Goal: Transaction & Acquisition: Purchase product/service

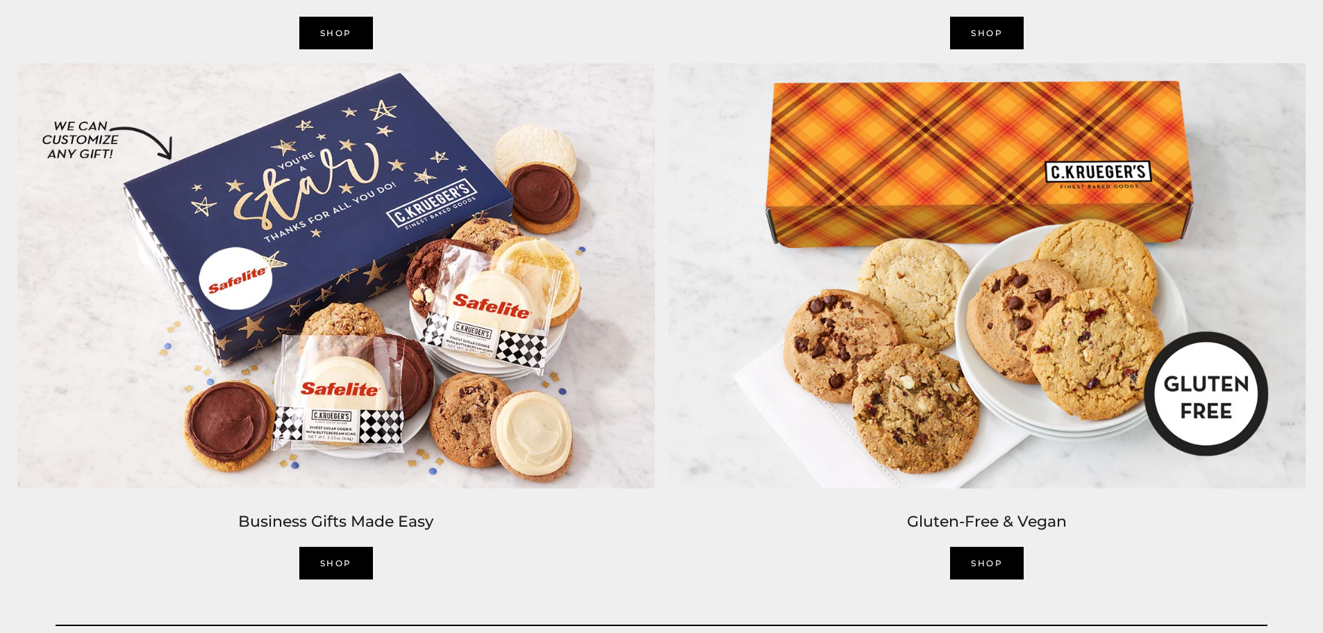
scroll to position [3184, 0]
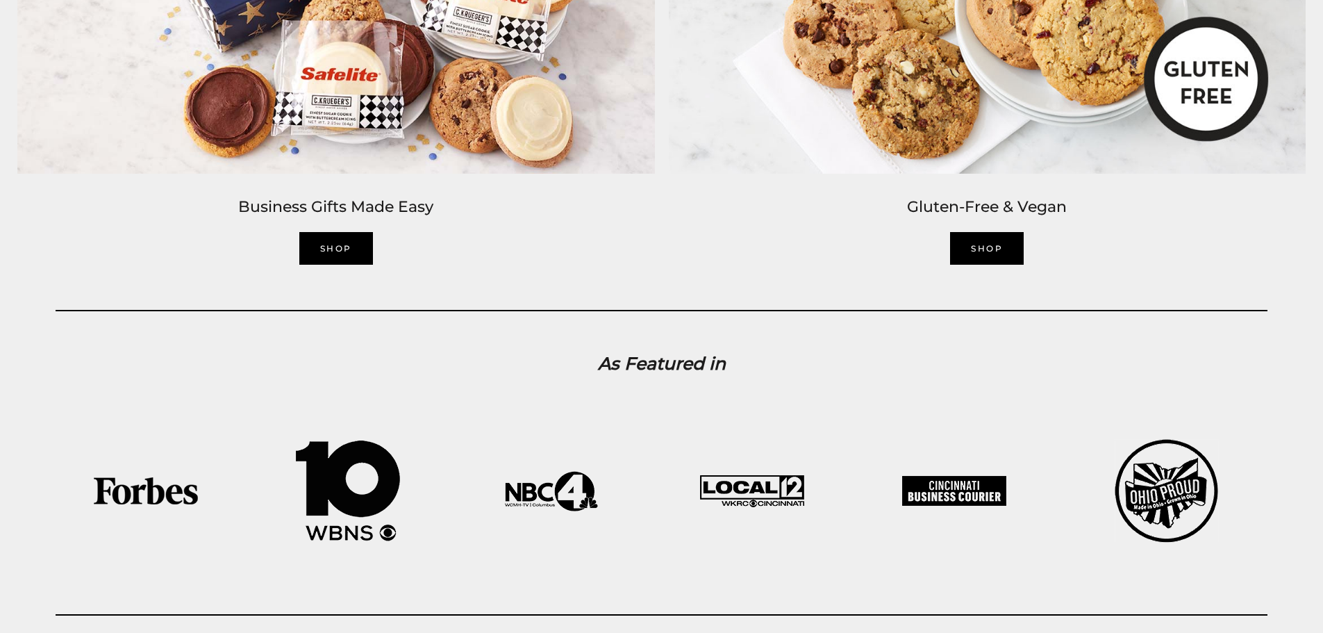
click at [989, 253] on link "SHOP" at bounding box center [987, 248] width 74 height 33
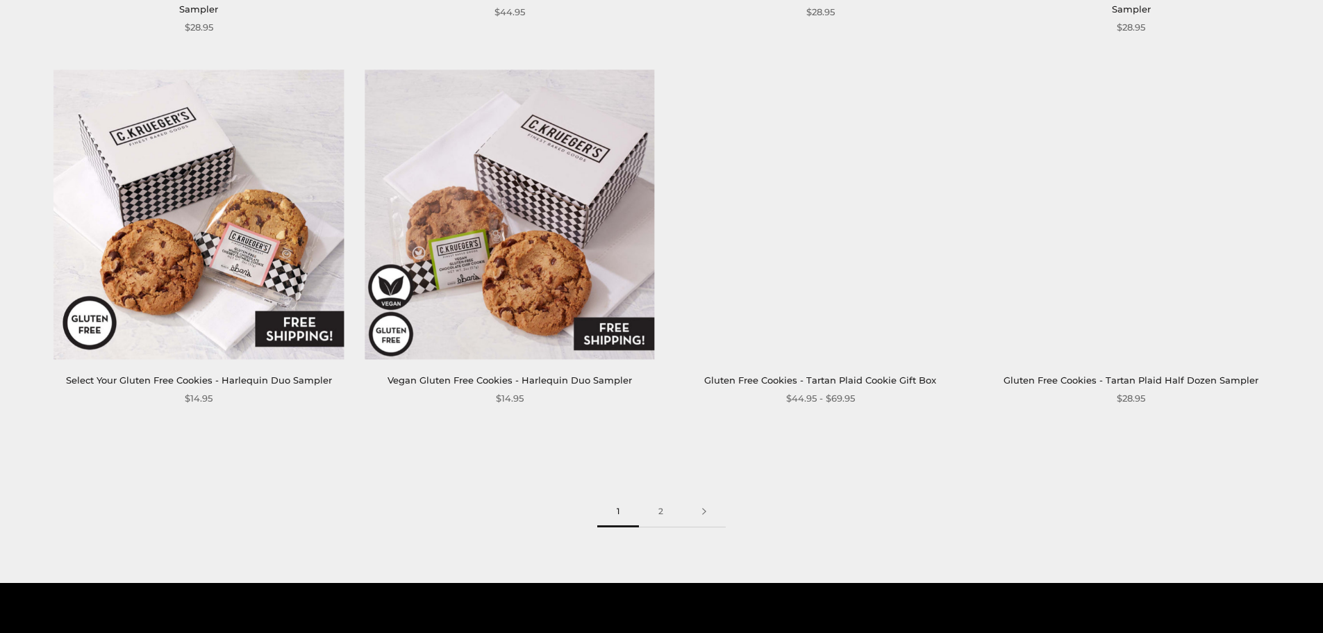
scroll to position [2069, 0]
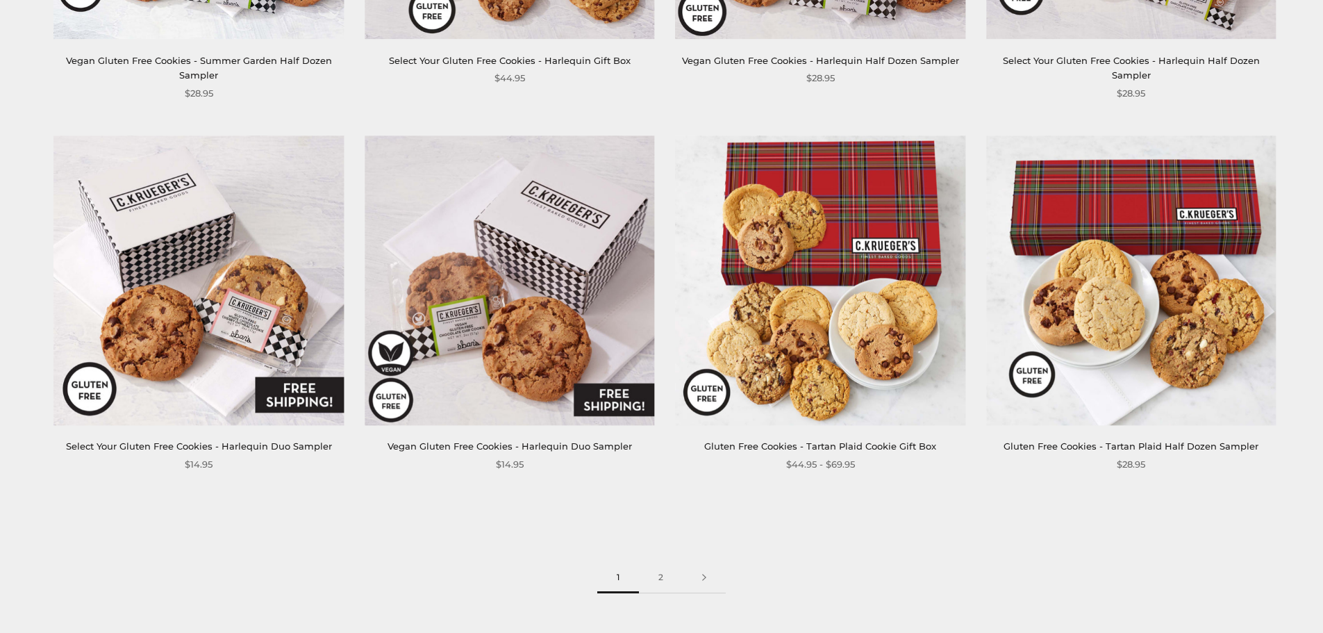
click at [306, 448] on link "Select Your Gluten Free Cookies - Harlequin Duo Sampler" at bounding box center [199, 445] width 266 height 11
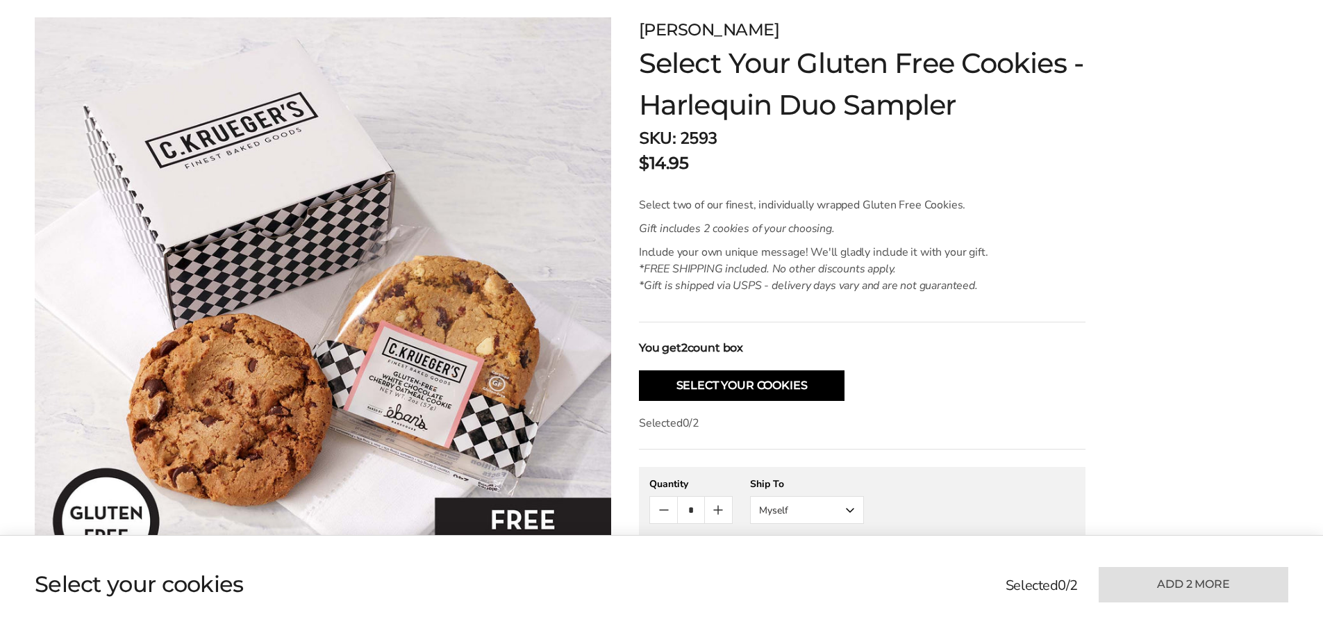
scroll to position [208, 0]
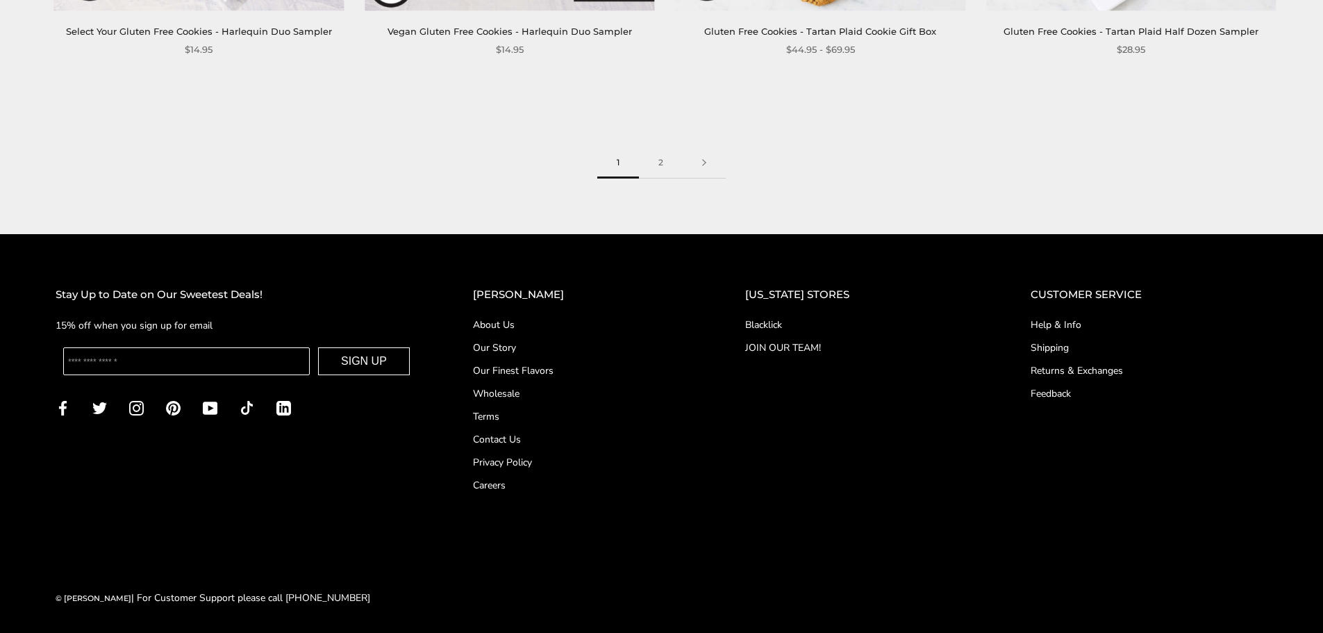
scroll to position [2485, 0]
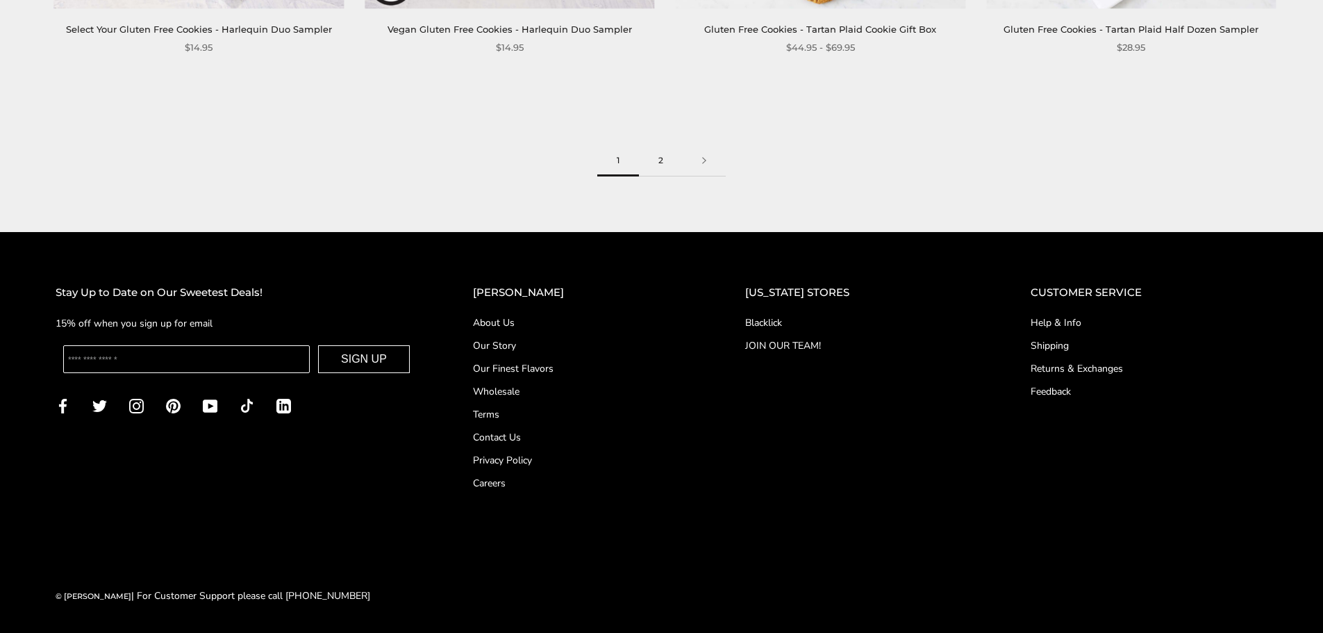
click at [658, 157] on link "2" at bounding box center [661, 160] width 44 height 31
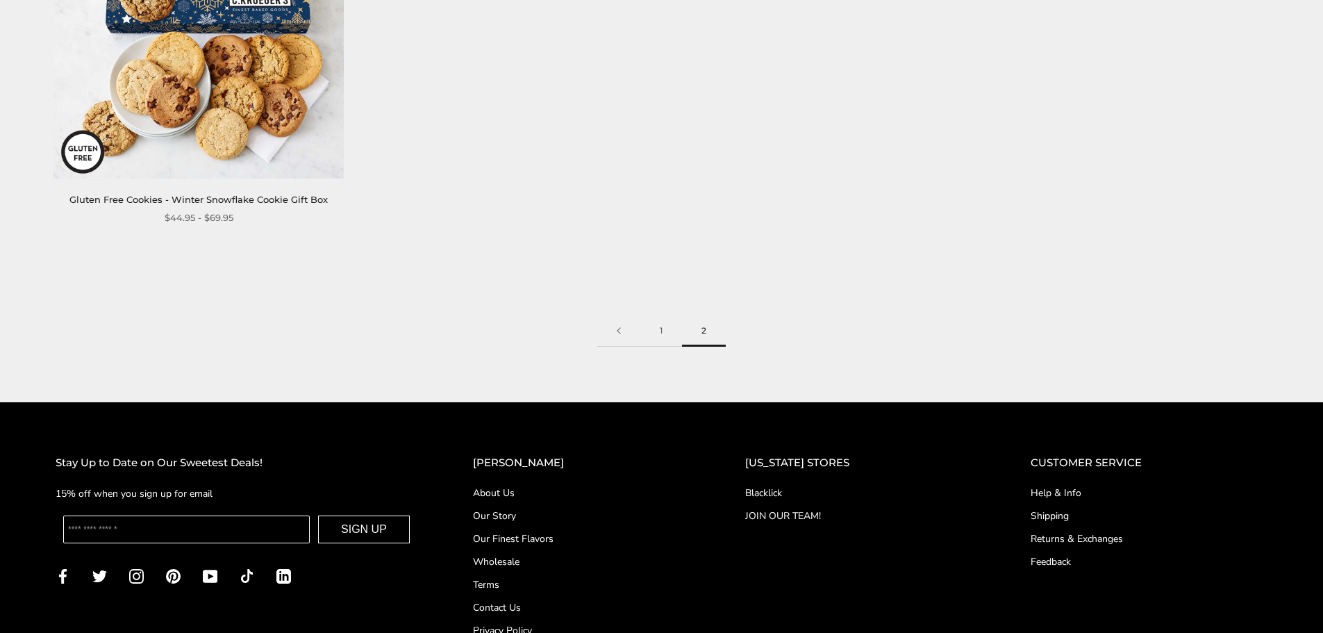
scroll to position [417, 0]
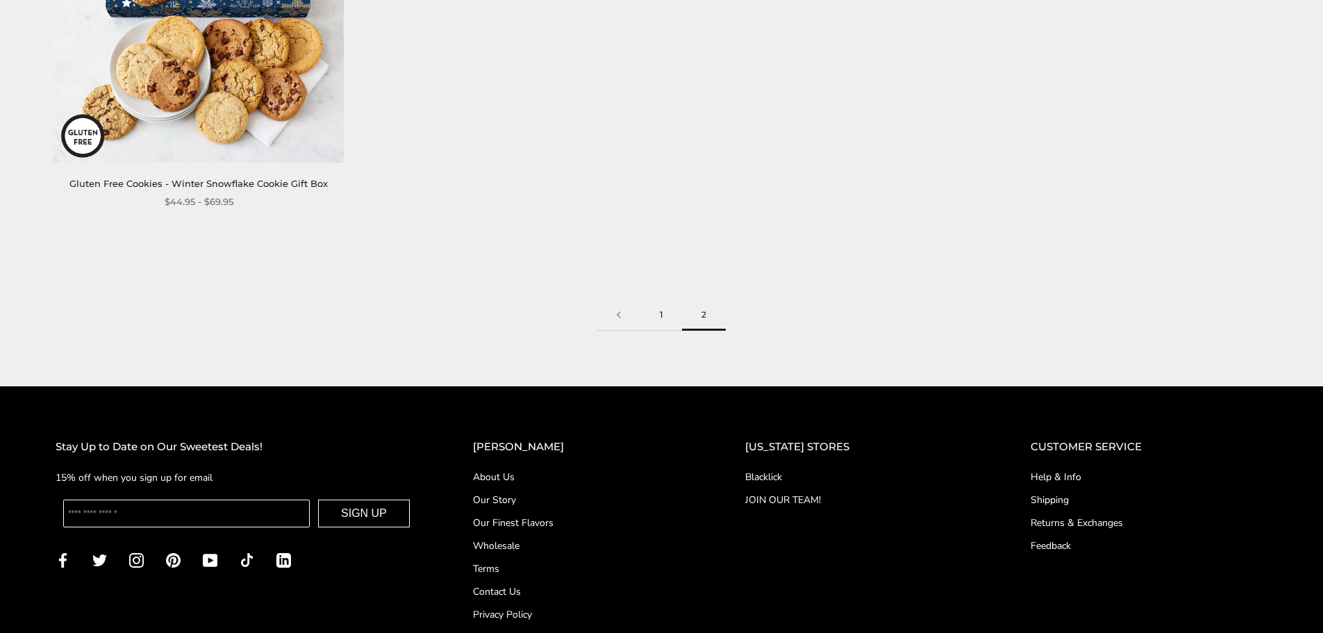
click at [660, 316] on link "1" at bounding box center [661, 314] width 42 height 31
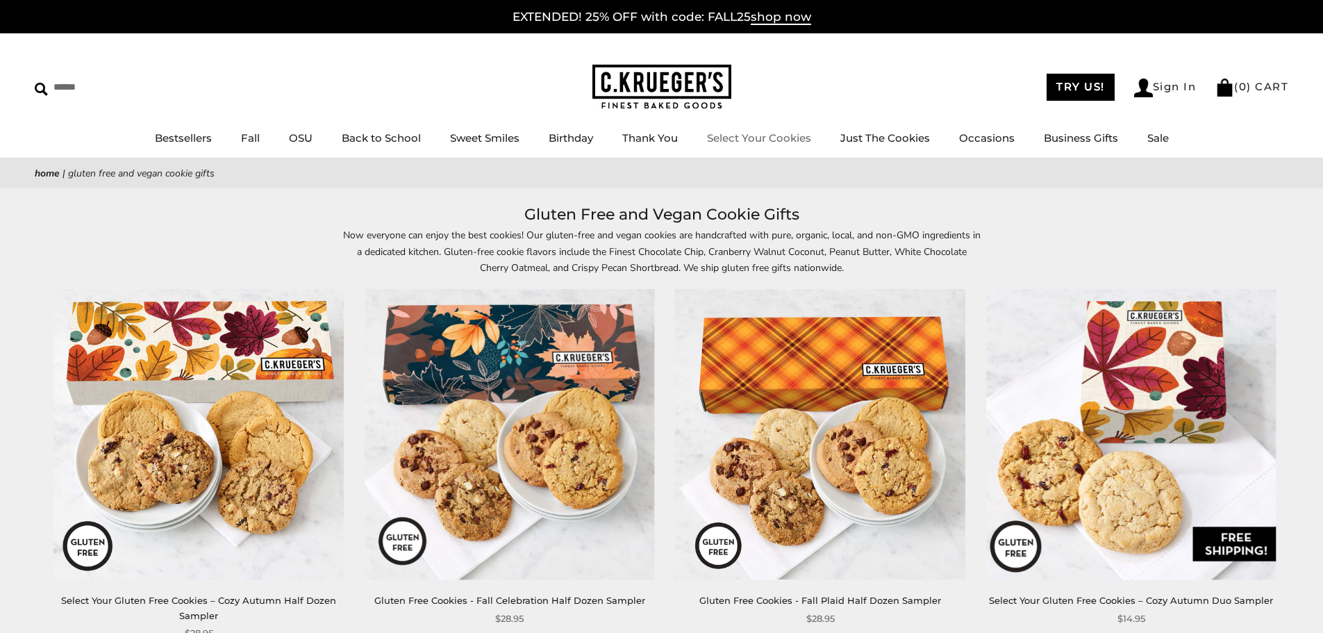
click at [746, 141] on link "Select Your Cookies" at bounding box center [759, 137] width 104 height 13
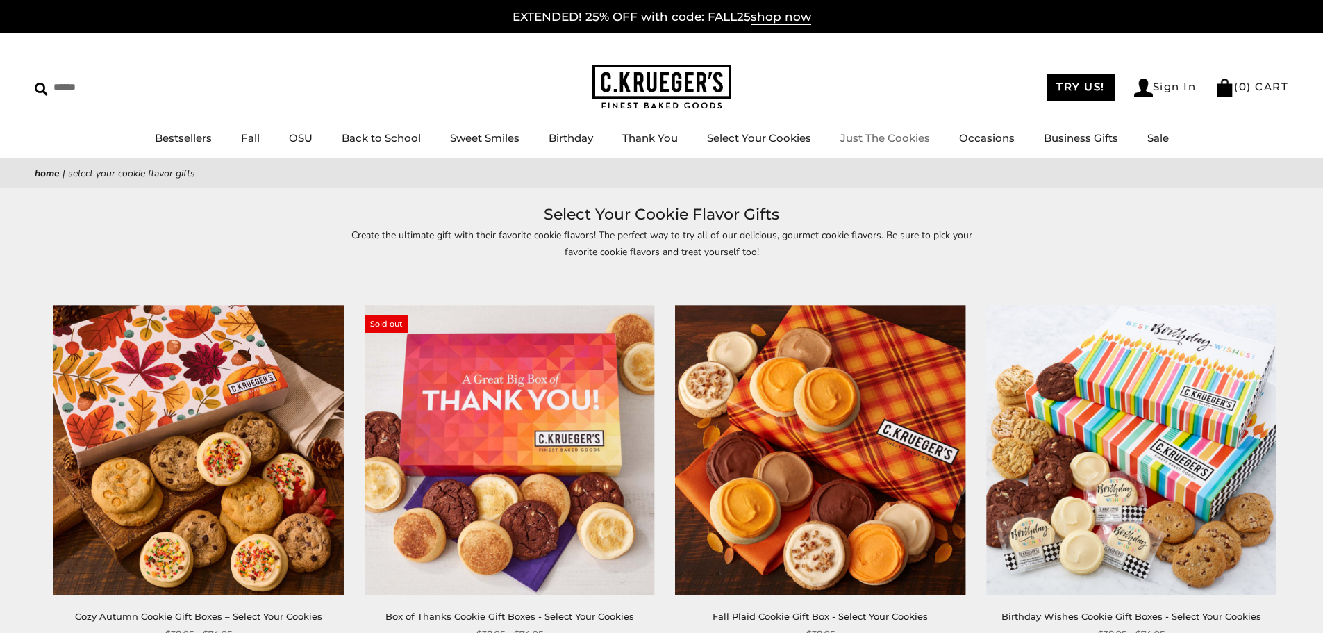
click at [874, 129] on ul "Bestsellers Fall NEW! Cozy Autumn Fall Celebration Watercolor Pumpkin Fall Plai…" at bounding box center [661, 144] width 1323 height 31
click at [871, 138] on link "Just The Cookies" at bounding box center [885, 137] width 90 height 13
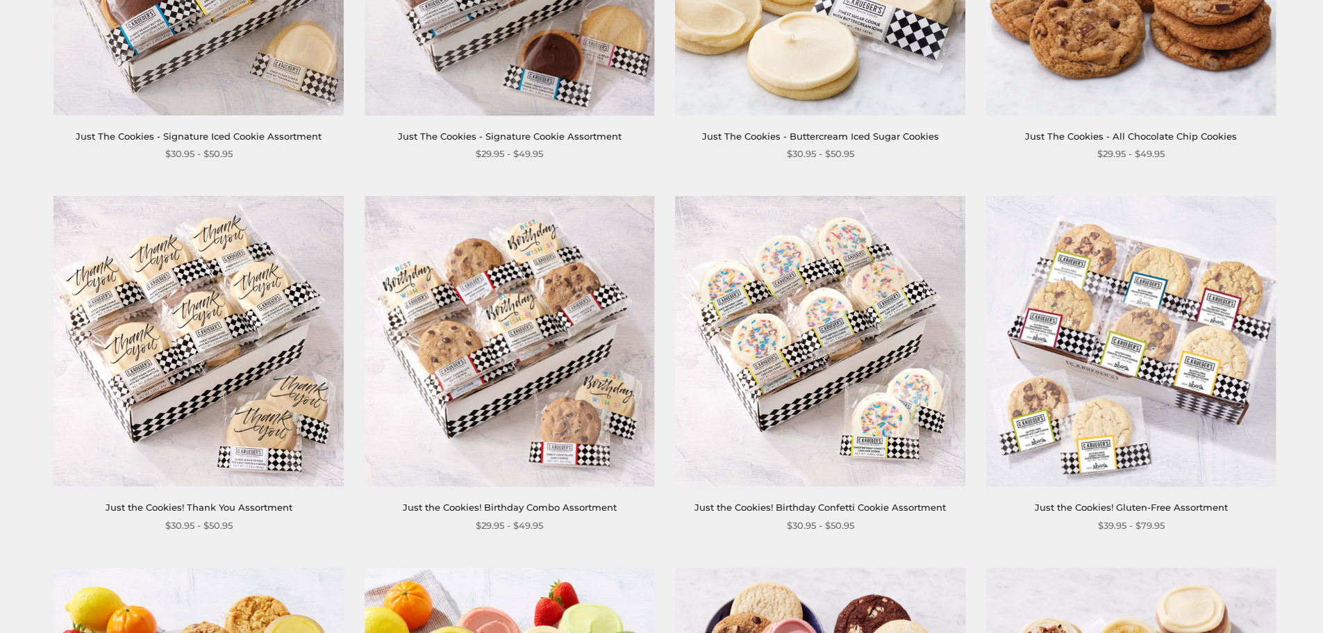
scroll to position [833, 0]
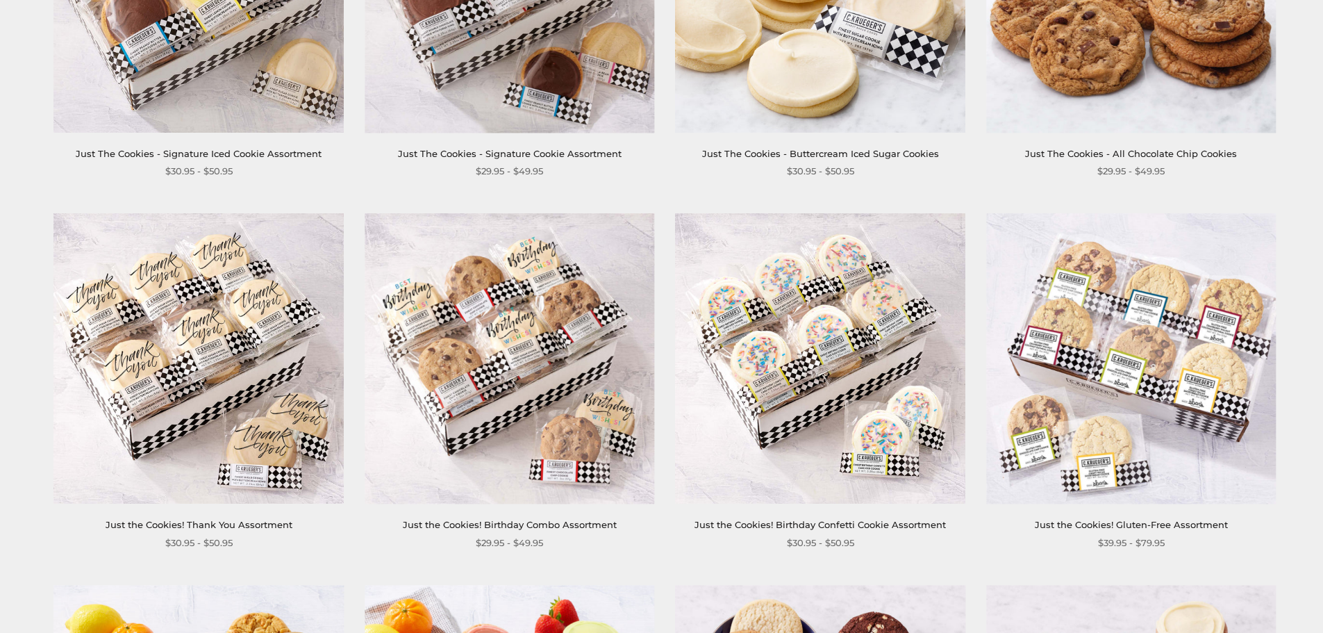
click at [1134, 523] on link "Just the Cookies! Gluten-Free Assortment" at bounding box center [1131, 524] width 193 height 11
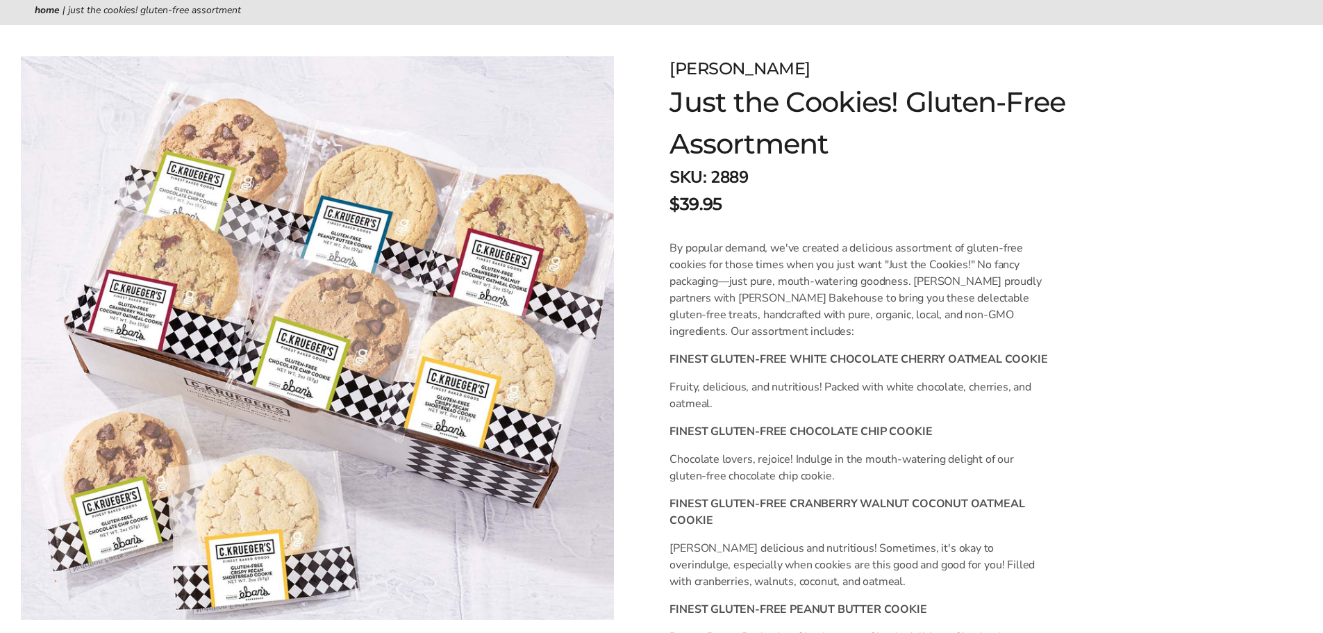
scroll to position [139, 0]
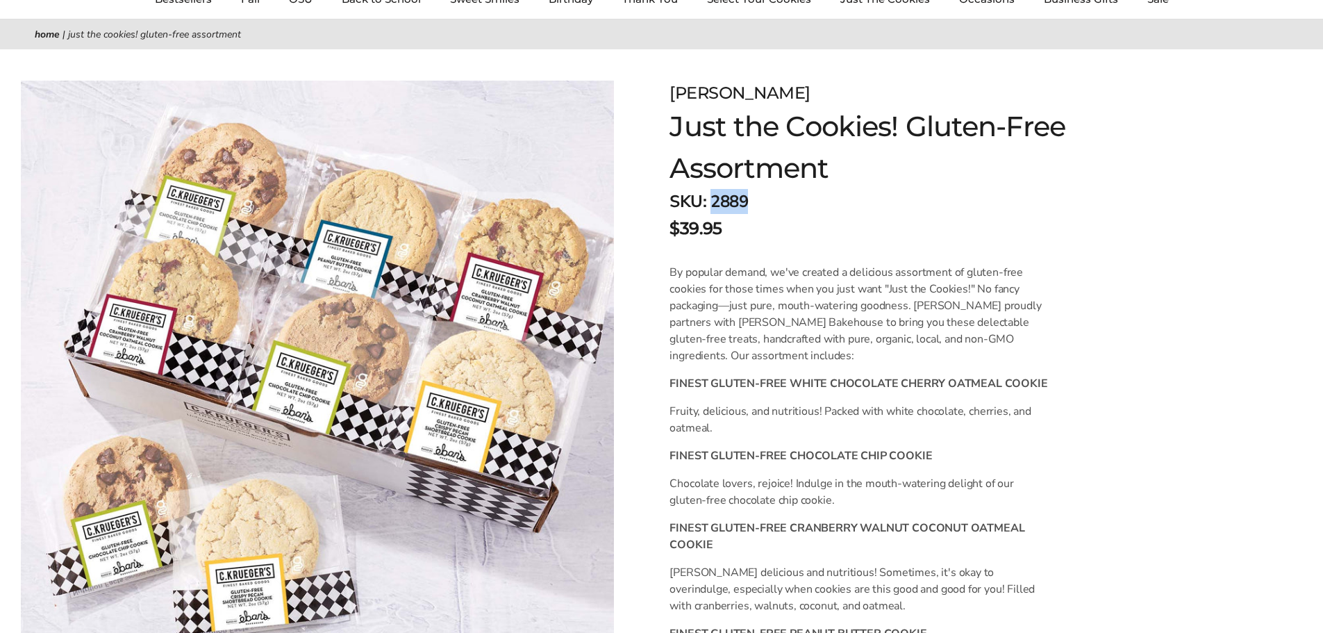
drag, startPoint x: 740, startPoint y: 201, endPoint x: 715, endPoint y: 203, distance: 25.2
click at [715, 203] on div "SKU: 2889 $39.95" at bounding box center [890, 215] width 443 height 52
copy span "2889"
